Goal: Task Accomplishment & Management: Manage account settings

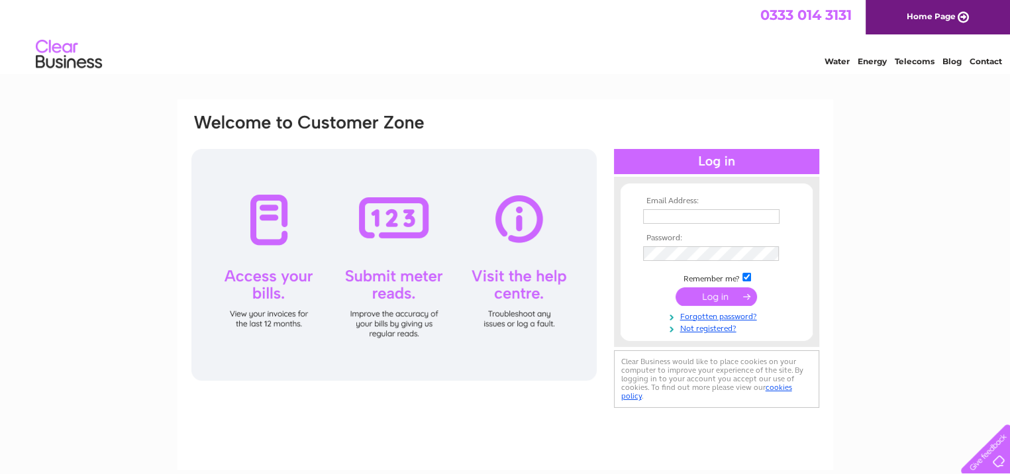
type input "[EMAIL_ADDRESS][DOMAIN_NAME]"
click at [723, 296] on input "submit" at bounding box center [716, 297] width 81 height 19
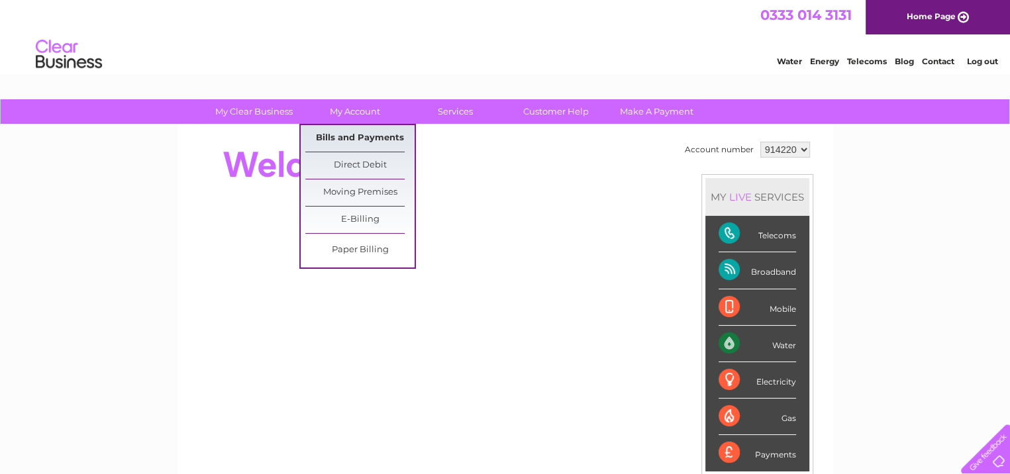
click at [366, 142] on link "Bills and Payments" at bounding box center [359, 138] width 109 height 26
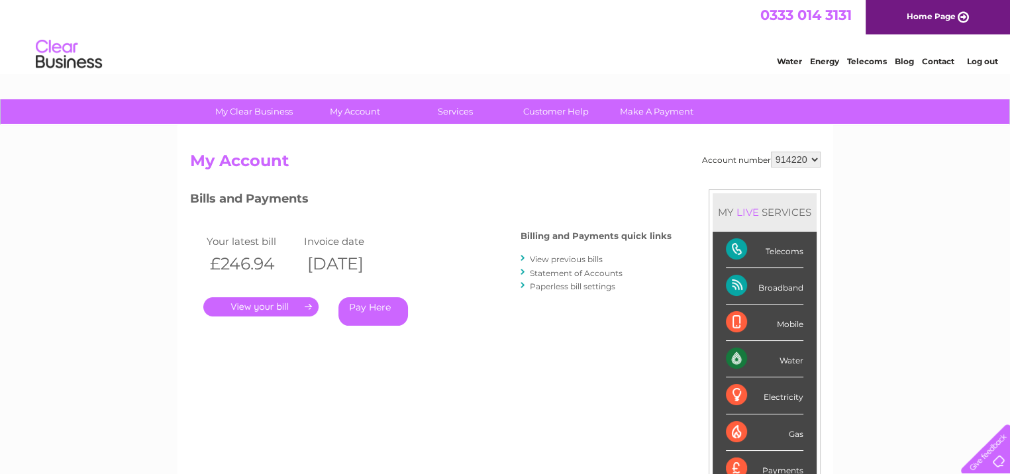
click at [250, 303] on link "." at bounding box center [260, 306] width 115 height 19
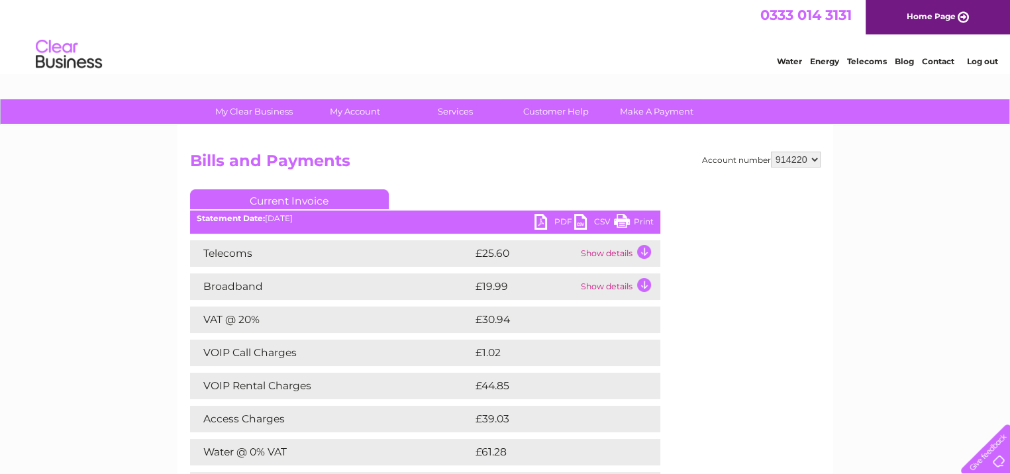
click at [556, 220] on link "PDF" at bounding box center [555, 223] width 40 height 19
